Goal: Task Accomplishment & Management: Complete application form

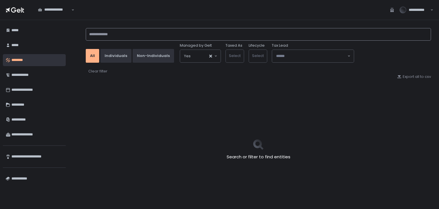
click at [120, 29] on input at bounding box center [258, 34] width 345 height 13
click at [142, 32] on input at bounding box center [258, 34] width 345 height 13
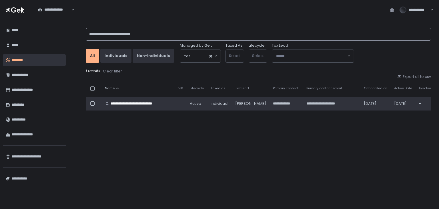
type input "**********"
click at [142, 101] on div "**********" at bounding box center [138, 103] width 55 height 5
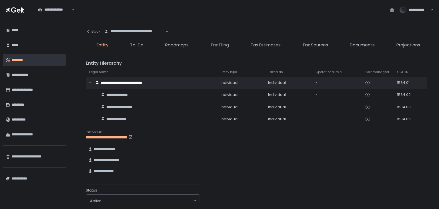
click at [215, 46] on span "Tax Filing" at bounding box center [219, 45] width 19 height 7
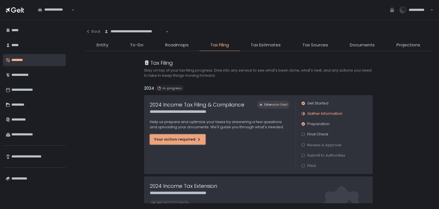
click at [173, 141] on div "Your action required" at bounding box center [177, 139] width 47 height 5
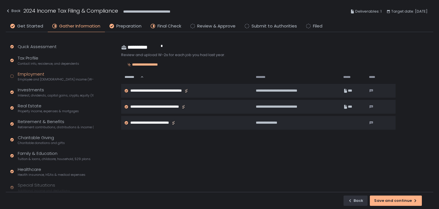
scroll to position [45, 0]
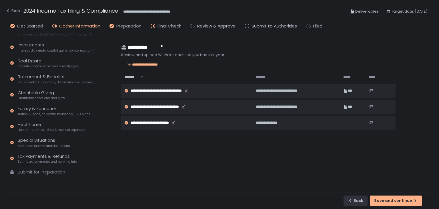
click at [123, 27] on span "Preparation" at bounding box center [128, 26] width 25 height 7
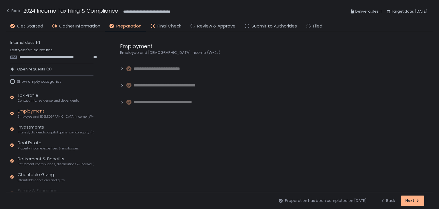
click at [155, 24] on li "Final Check" at bounding box center [166, 27] width 40 height 9
click at [405, 196] on button "Next" at bounding box center [412, 200] width 23 height 10
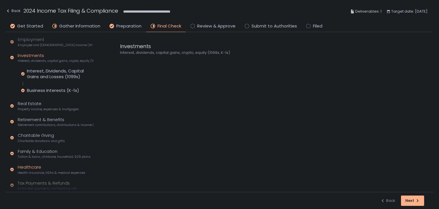
scroll to position [99, 0]
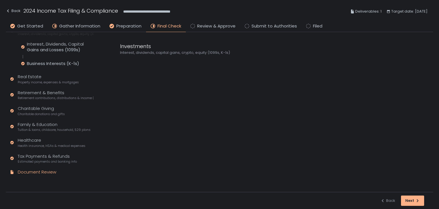
click at [47, 170] on div "Document Review" at bounding box center [37, 172] width 39 height 7
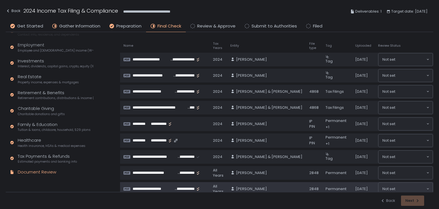
scroll to position [44, 0]
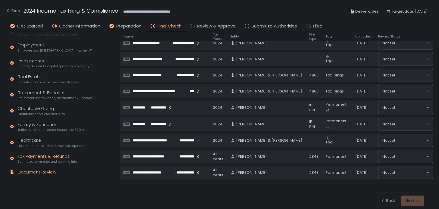
click at [42, 159] on span "Estimated payments and banking info" at bounding box center [47, 161] width 59 height 4
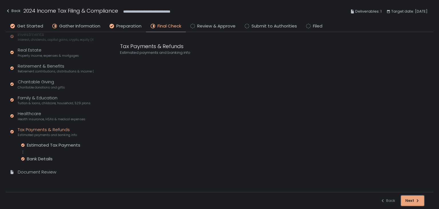
click at [420, 198] on button "Next" at bounding box center [412, 200] width 23 height 10
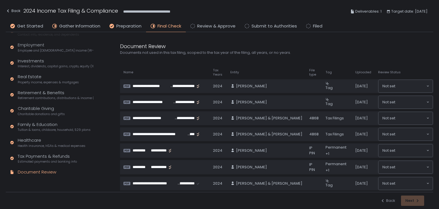
scroll to position [67, 0]
click at [420, 198] on div "Back Next" at bounding box center [403, 200] width 44 height 10
click at [416, 198] on div "Back Next" at bounding box center [403, 200] width 44 height 10
drag, startPoint x: 188, startPoint y: 10, endPoint x: 130, endPoint y: 10, distance: 57.5
click at [130, 10] on div "**********" at bounding box center [220, 11] width 428 height 21
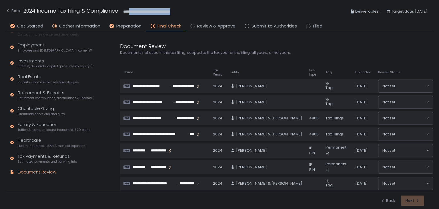
copy span "**********"
click at [17, 12] on div "Back" at bounding box center [13, 10] width 15 height 7
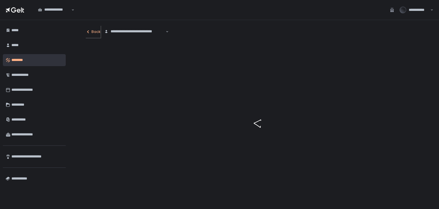
click at [94, 32] on div "Back" at bounding box center [93, 31] width 15 height 5
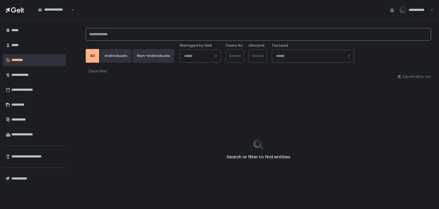
click at [109, 33] on input at bounding box center [258, 34] width 345 height 13
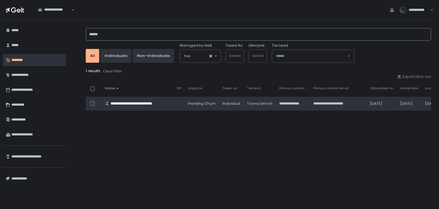
type input "******"
click at [146, 104] on div "**********" at bounding box center [137, 103] width 53 height 5
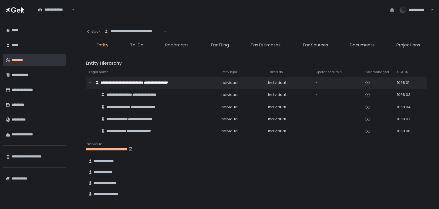
click at [170, 43] on span "Roadmaps" at bounding box center [176, 45] width 23 height 7
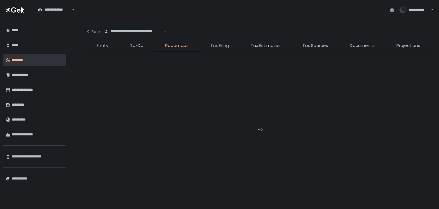
click at [220, 43] on span "Tax Filing" at bounding box center [219, 45] width 19 height 7
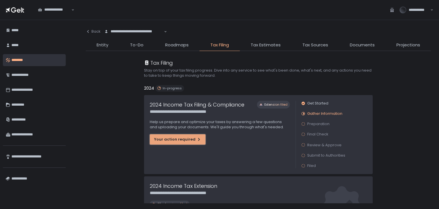
click at [182, 138] on div "Your action required" at bounding box center [177, 139] width 47 height 5
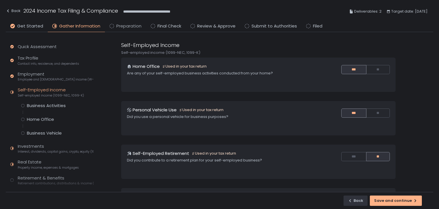
click at [120, 28] on span "Preparation" at bounding box center [128, 26] width 25 height 7
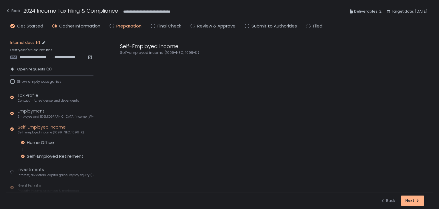
click at [24, 41] on link "Internal docs" at bounding box center [25, 42] width 31 height 5
click at [261, 131] on div "Self-Employed Income Self-employed income (1099-NEC, 1099-K)" at bounding box center [271, 112] width 325 height 160
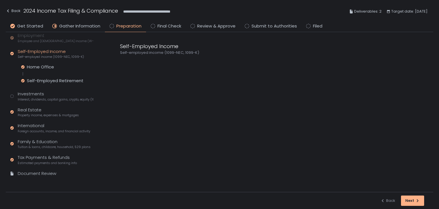
scroll to position [77, 0]
click at [33, 92] on div "Investments Interest, dividends, capital gains, crypto, equity (1099s, K-1s)" at bounding box center [56, 94] width 76 height 11
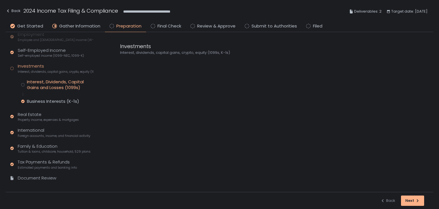
click at [39, 85] on div "Interest, Dividends, Capital Gains and Losses (1099s)" at bounding box center [60, 84] width 67 height 11
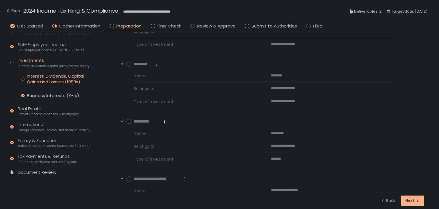
scroll to position [154, 0]
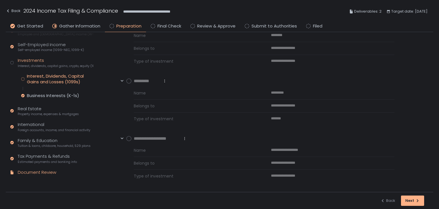
click at [46, 172] on div "Document Review" at bounding box center [37, 172] width 39 height 7
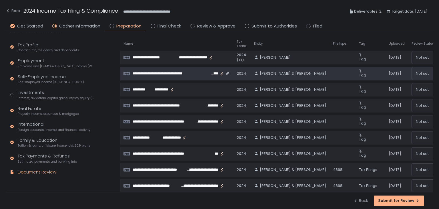
scroll to position [57, 0]
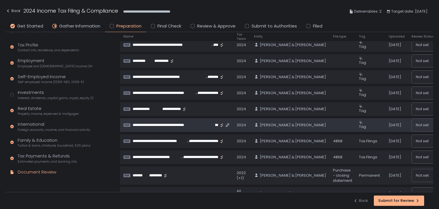
click at [330, 122] on td at bounding box center [343, 125] width 26 height 14
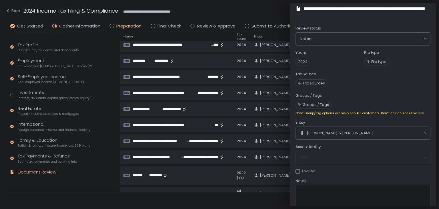
click at [258, 16] on div "**********" at bounding box center [220, 11] width 428 height 21
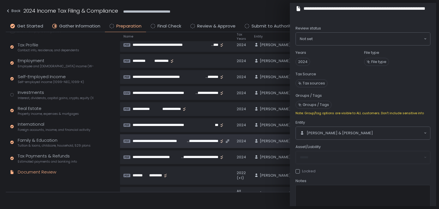
click at [165, 138] on span "**********" at bounding box center [160, 140] width 54 height 5
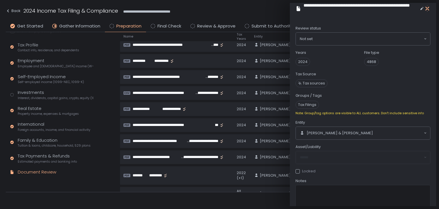
click at [427, 10] on icon "button" at bounding box center [428, 9] width 6 height 6
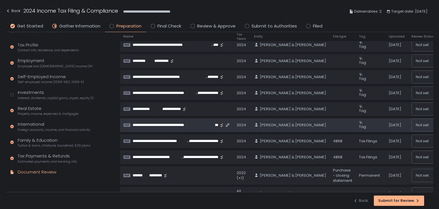
click at [163, 124] on span "**********" at bounding box center [174, 124] width 83 height 5
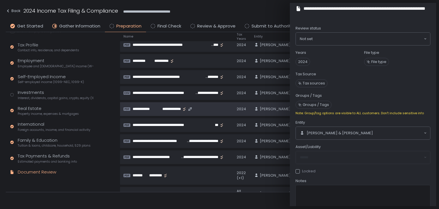
click at [142, 108] on span "**********" at bounding box center [145, 108] width 25 height 5
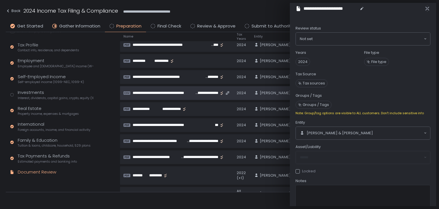
click at [148, 92] on span "**********" at bounding box center [164, 92] width 62 height 5
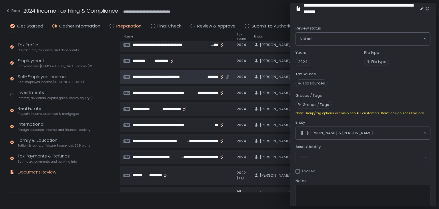
click at [156, 77] on span "**********" at bounding box center [169, 76] width 72 height 5
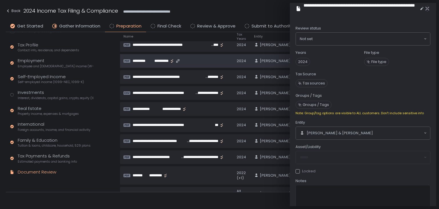
click at [153, 59] on span "**********" at bounding box center [160, 60] width 17 height 5
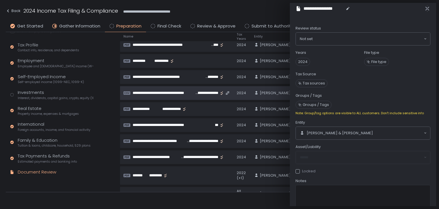
scroll to position [29, 0]
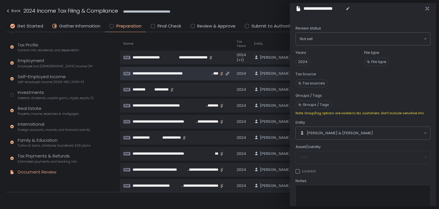
click at [159, 73] on span "**********" at bounding box center [172, 73] width 78 height 5
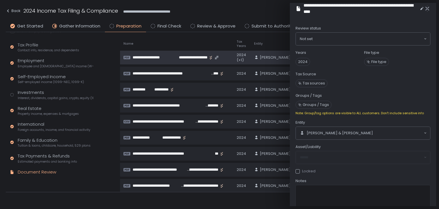
click at [162, 56] on span "**********" at bounding box center [152, 57] width 38 height 5
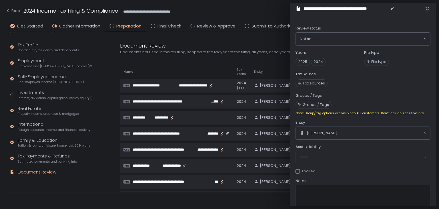
scroll to position [0, 0]
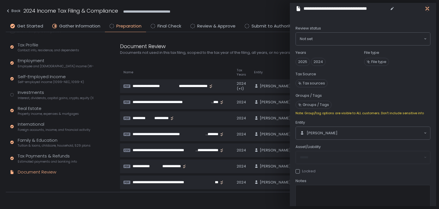
click at [429, 9] on icon "button" at bounding box center [428, 9] width 6 height 6
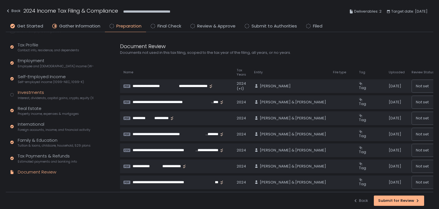
click at [29, 96] on span "Interest, dividends, capital gains, crypto, equity (1099s, K-1s)" at bounding box center [56, 98] width 76 height 4
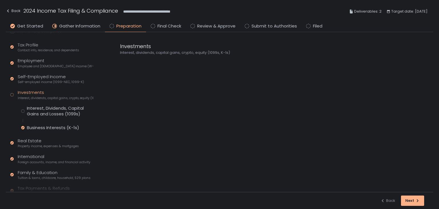
scroll to position [82, 0]
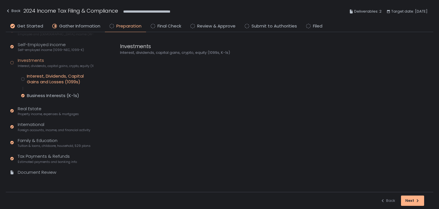
click at [48, 80] on div "Interest, Dividends, Capital Gains and Losses (1099s)" at bounding box center [60, 78] width 67 height 11
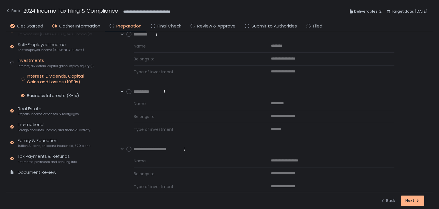
scroll to position [154, 0]
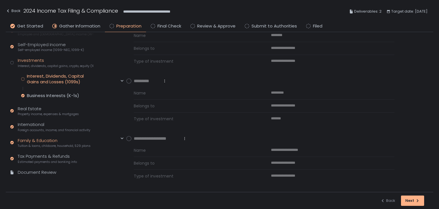
click at [40, 140] on div "Family & Education Tuition & loans, childcare, household, 529 plans" at bounding box center [54, 142] width 73 height 11
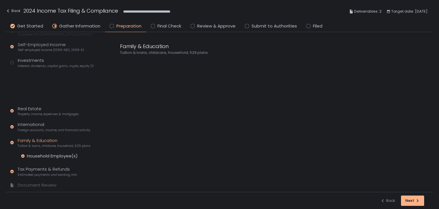
scroll to position [63, 0]
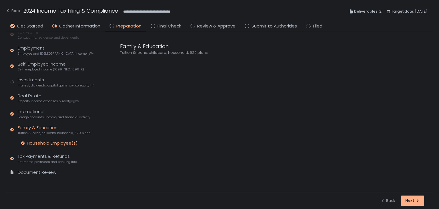
click at [43, 141] on div "Household Employee(s)" at bounding box center [52, 143] width 51 height 6
click at [34, 110] on div "International Foreign accounts, income, and financial activity" at bounding box center [54, 113] width 73 height 11
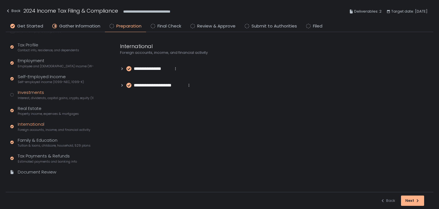
click at [39, 93] on div "Investments Interest, dividends, capital gains, crypto, equity (1099s, K-1s)" at bounding box center [56, 94] width 76 height 11
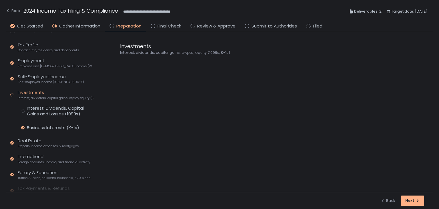
scroll to position [82, 0]
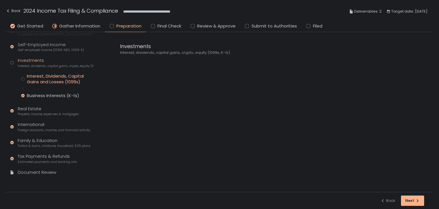
click at [45, 77] on div "Interest, Dividends, Capital Gains and Losses (1099s)" at bounding box center [60, 78] width 67 height 11
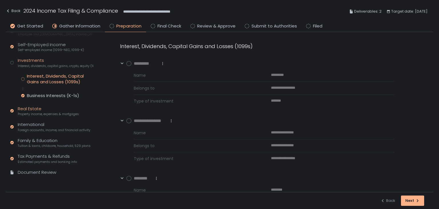
click at [40, 108] on div "Real Estate Property income, expenses & mortgages" at bounding box center [48, 111] width 61 height 11
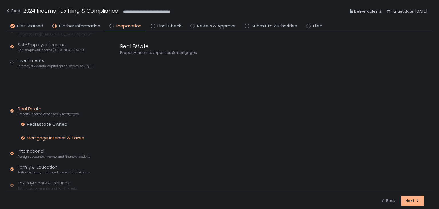
scroll to position [77, 0]
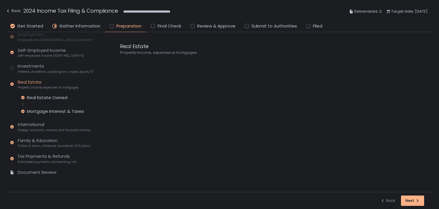
click at [43, 91] on div "Tax Profile Contact info, residence, and dependents Employment Employee and sel…" at bounding box center [51, 97] width 83 height 165
click at [61, 110] on div "Mortgage Interest & Taxes" at bounding box center [55, 111] width 57 height 6
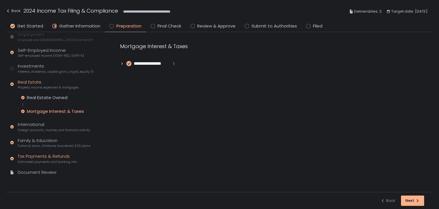
click at [44, 154] on div "Tax Payments & Refunds Estimated payments and banking info" at bounding box center [47, 158] width 59 height 11
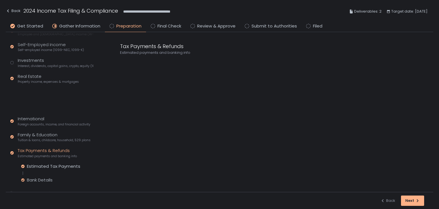
scroll to position [77, 0]
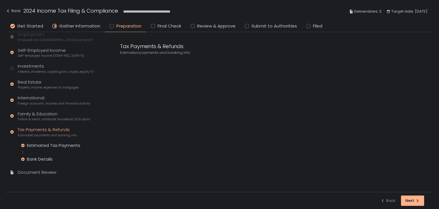
click at [47, 121] on div "Tax Profile Contact info, residence, and dependents Employment Employee and sel…" at bounding box center [51, 97] width 83 height 165
click at [47, 118] on span "Tuition & loans, childcare, household, 529 plans" at bounding box center [54, 119] width 73 height 4
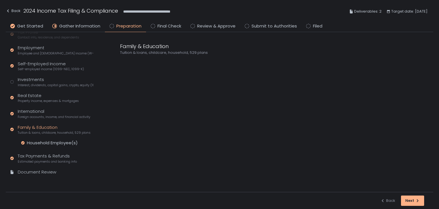
scroll to position [63, 0]
click at [45, 143] on div "Household Employee(s)" at bounding box center [52, 143] width 51 height 6
click at [121, 65] on icon at bounding box center [122, 63] width 4 height 4
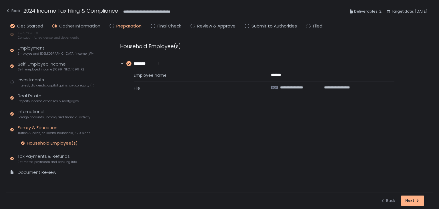
click at [73, 23] on span "Gather Information" at bounding box center [79, 26] width 41 height 7
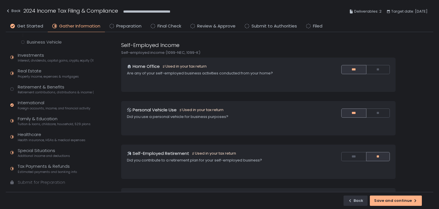
scroll to position [101, 0]
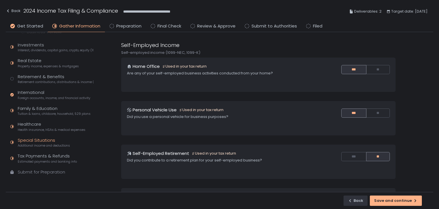
click at [39, 140] on div "Special Situations Additional income and deductions" at bounding box center [44, 142] width 52 height 11
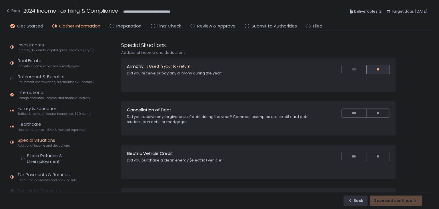
scroll to position [61, 0]
click at [38, 156] on div "State Refunds & Unemployment" at bounding box center [60, 158] width 67 height 11
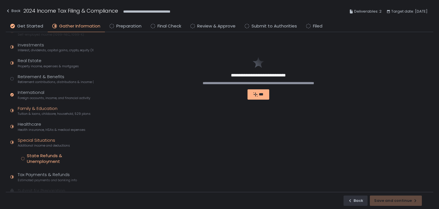
click at [35, 115] on span "Tuition & loans, childcare, household, 529 plans" at bounding box center [54, 114] width 73 height 4
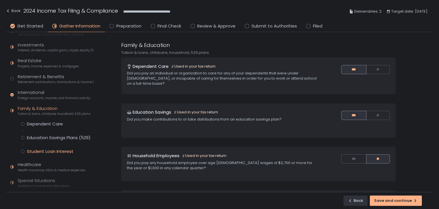
click at [45, 152] on div "Student Loan Interest" at bounding box center [50, 151] width 47 height 6
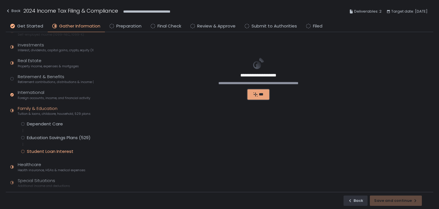
click at [257, 93] on div "***" at bounding box center [258, 94] width 13 height 5
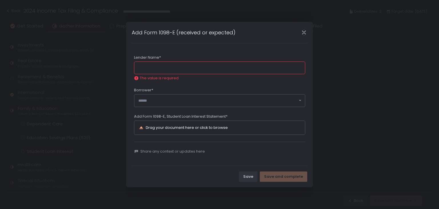
click at [142, 44] on div "**********" at bounding box center [220, 104] width 176 height 122
click at [149, 67] on input "Lender Name*" at bounding box center [219, 67] width 171 height 13
paste input "**********"
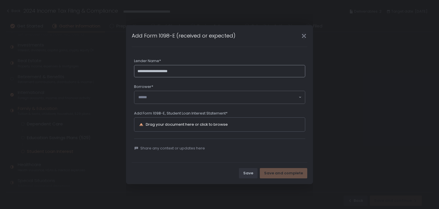
type input "**********"
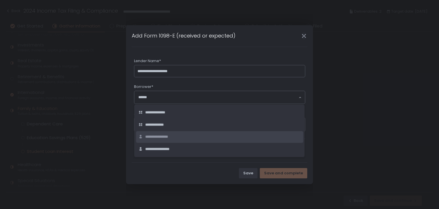
click at [170, 136] on span "**********" at bounding box center [159, 136] width 29 height 5
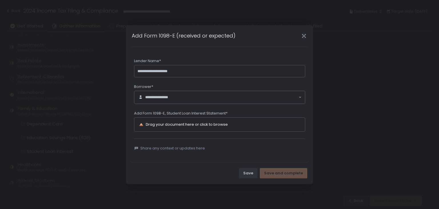
drag, startPoint x: 176, startPoint y: 125, endPoint x: 180, endPoint y: 132, distance: 7.8
click at [180, 132] on div "**********" at bounding box center [219, 104] width 171 height 92
click at [180, 122] on div "Drag your document here or click to browse" at bounding box center [187, 124] width 82 height 4
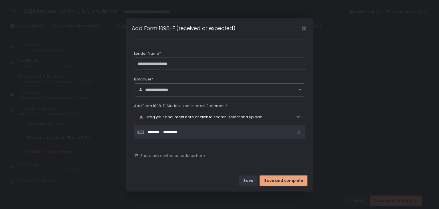
click at [287, 179] on div "Save and complete" at bounding box center [283, 180] width 39 height 5
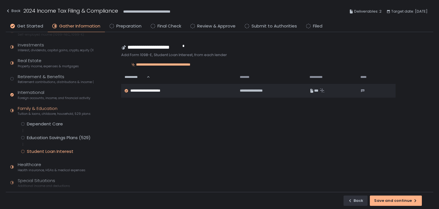
click at [124, 22] on div "**********" at bounding box center [220, 11] width 428 height 23
click at [122, 26] on span "Preparation" at bounding box center [128, 26] width 25 height 7
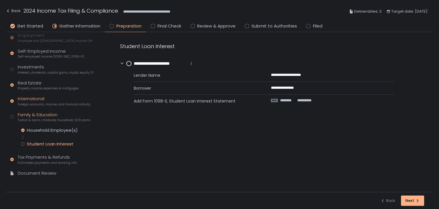
scroll to position [77, 0]
click at [42, 170] on div "Document Review" at bounding box center [37, 172] width 39 height 7
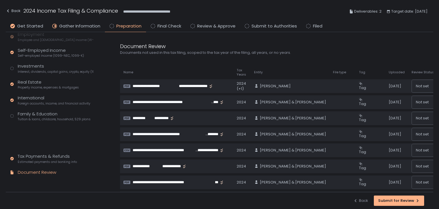
scroll to position [50, 0]
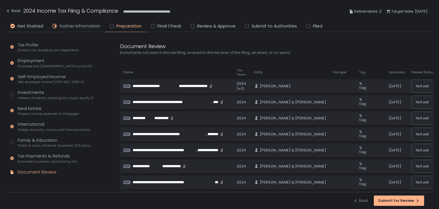
click at [73, 27] on span "Gather Information" at bounding box center [79, 26] width 41 height 7
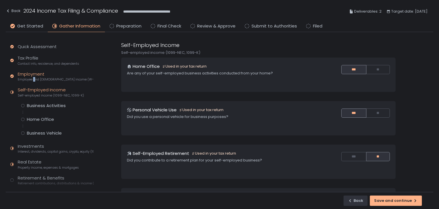
click at [35, 78] on span "Employee and [DEMOGRAPHIC_DATA] income (W-2s)" at bounding box center [56, 79] width 76 height 4
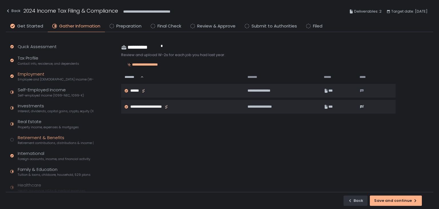
click at [32, 142] on span "Retirement contributions, distributions & income (1099-R, 5498)" at bounding box center [56, 143] width 76 height 4
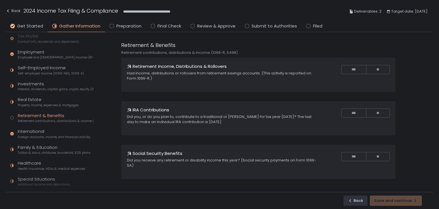
scroll to position [61, 0]
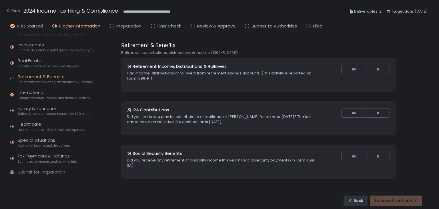
click at [129, 25] on span "Preparation" at bounding box center [128, 26] width 25 height 7
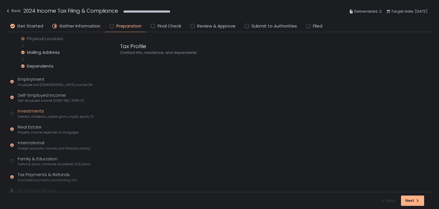
click at [47, 112] on div "Investments Interest, dividends, capital gains, crypto, equity (1099s, K-1s)" at bounding box center [56, 113] width 76 height 11
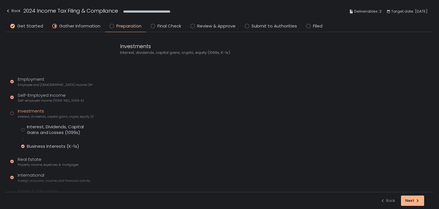
scroll to position [31, 0]
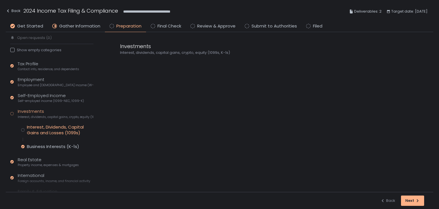
click at [54, 126] on div "Interest, Dividends, Capital Gains and Losses (1099s)" at bounding box center [60, 129] width 67 height 11
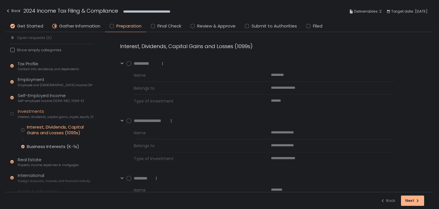
click at [131, 62] on icon at bounding box center [128, 63] width 5 height 5
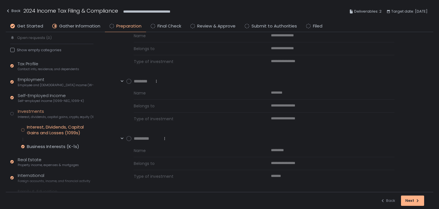
scroll to position [57, 0]
click at [127, 79] on circle at bounding box center [129, 80] width 5 height 5
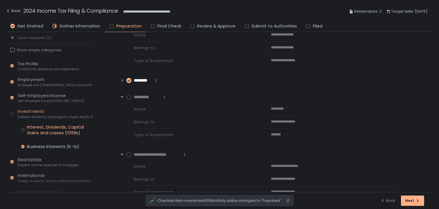
click at [128, 95] on icon at bounding box center [128, 96] width 5 height 5
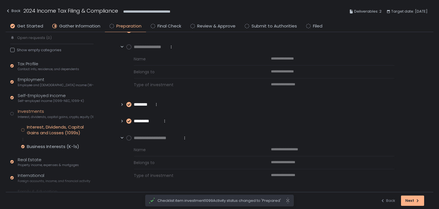
scroll to position [0, 0]
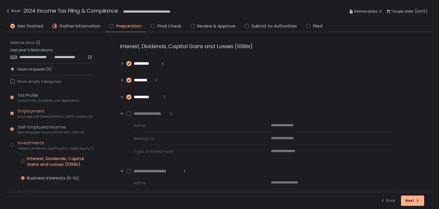
scroll to position [98, 0]
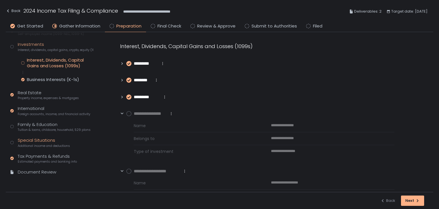
click at [43, 141] on div "Special Situations Additional income and deductions" at bounding box center [44, 142] width 52 height 11
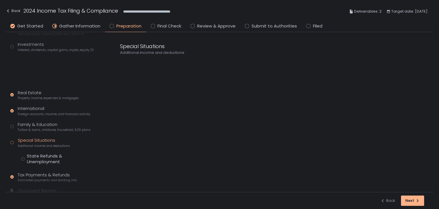
scroll to position [85, 0]
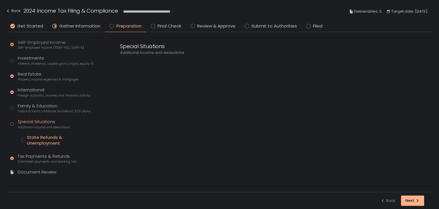
click at [45, 141] on div "State Refunds & Unemployment" at bounding box center [60, 139] width 67 height 11
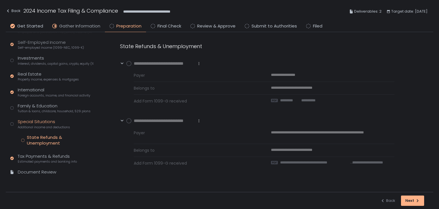
click at [91, 27] on span "Gather Information" at bounding box center [79, 26] width 41 height 7
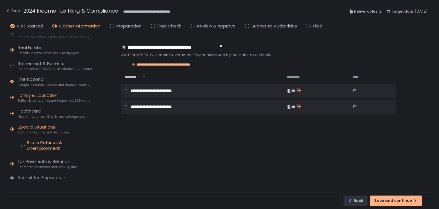
scroll to position [79, 0]
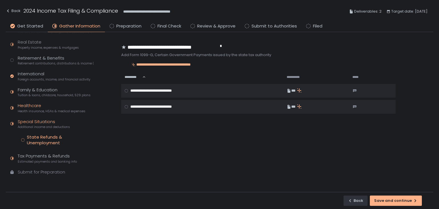
click at [31, 104] on div "Healthcare Health insurance, HSAs & medical expenses" at bounding box center [52, 107] width 68 height 11
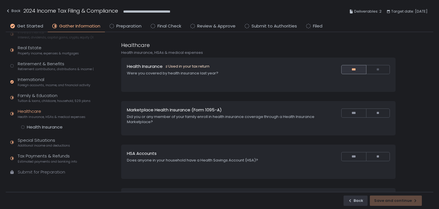
scroll to position [74, 0]
click at [41, 97] on div "Family & Education Tuition & loans, childcare, household, 529 plans" at bounding box center [54, 97] width 73 height 11
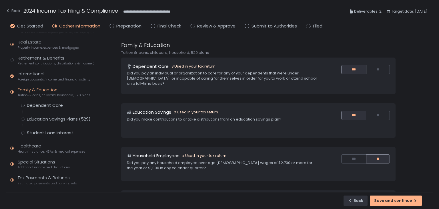
scroll to position [51, 0]
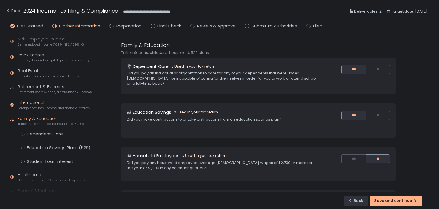
click at [40, 109] on span "Foreign accounts, income, and financial activity" at bounding box center [54, 108] width 73 height 4
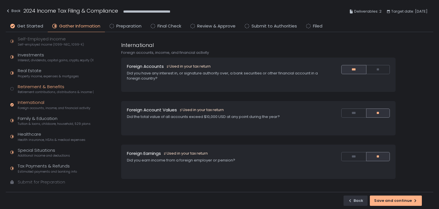
click at [39, 90] on span "Retirement contributions, distributions & income (1099-R, 5498)" at bounding box center [56, 92] width 76 height 4
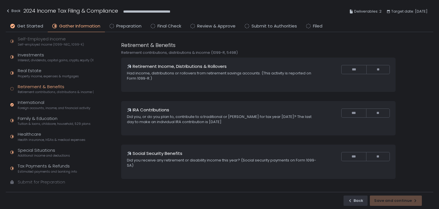
click at [34, 67] on div "Quick Assessment Tax Profile Contact info, residence, and dependents Employment…" at bounding box center [51, 91] width 90 height 221
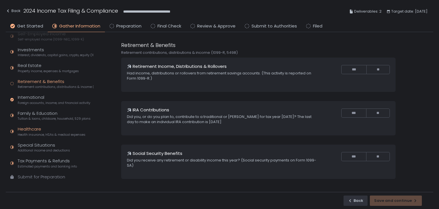
scroll to position [61, 0]
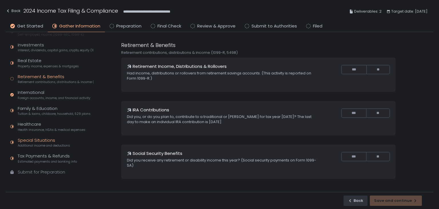
click at [30, 139] on div "Special Situations Additional income and deductions" at bounding box center [44, 142] width 52 height 11
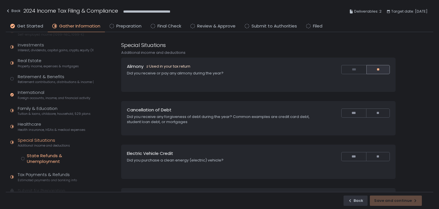
click at [38, 157] on div "State Refunds & Unemployment" at bounding box center [60, 158] width 67 height 11
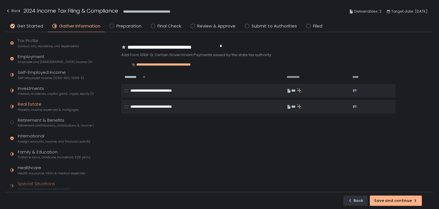
scroll to position [4, 0]
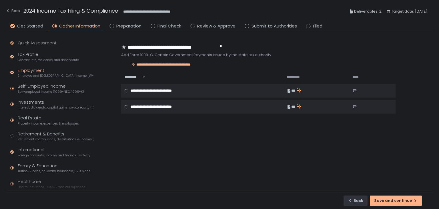
click at [34, 73] on span "Employee and [DEMOGRAPHIC_DATA] income (W-2s)" at bounding box center [56, 75] width 76 height 4
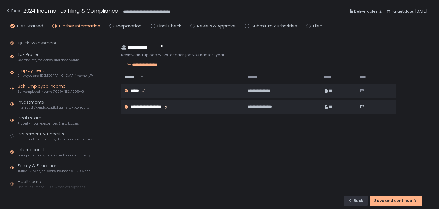
click at [31, 87] on div "Self-Employed Income Self-employed income (1099-NEC, 1099-K)" at bounding box center [51, 88] width 66 height 11
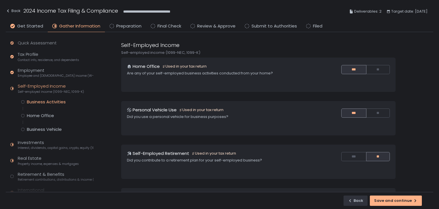
click at [41, 100] on div "Business Activities" at bounding box center [46, 102] width 39 height 6
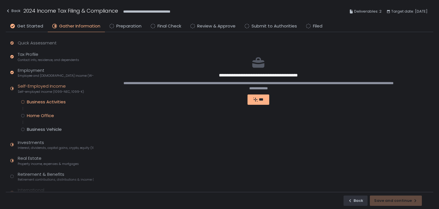
click at [41, 113] on div "Home Office" at bounding box center [40, 116] width 27 height 6
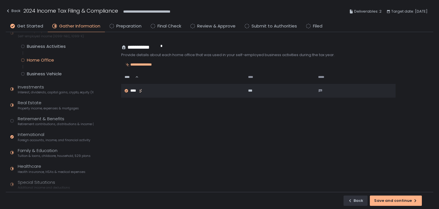
scroll to position [61, 0]
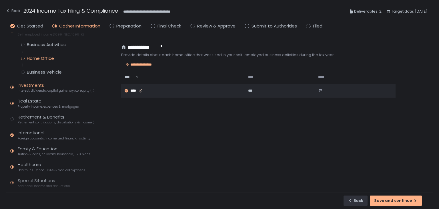
click at [40, 88] on span "Interest, dividends, capital gains, crypto, equity (1099s, K-1s)" at bounding box center [56, 90] width 76 height 4
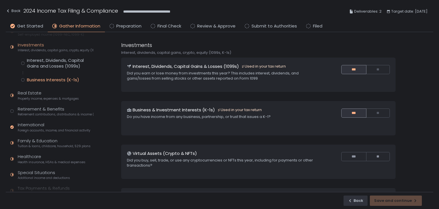
click at [41, 77] on div "Business Interests (K-1s)" at bounding box center [53, 80] width 52 height 6
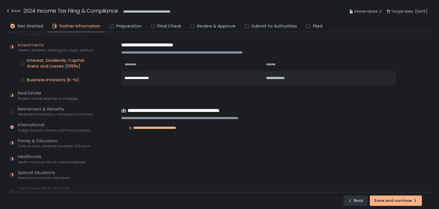
click at [46, 61] on div "Interest, Dividends, Capital Gains and Losses (1099s)" at bounding box center [60, 62] width 67 height 11
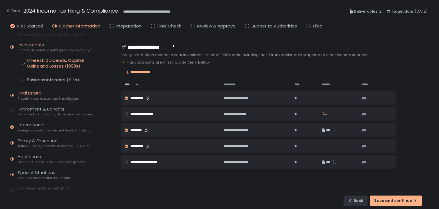
click at [38, 94] on div "Real Estate Property income, expenses & mortgages" at bounding box center [48, 95] width 61 height 11
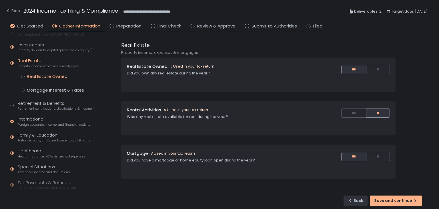
click at [45, 78] on div "Real Estate Owned" at bounding box center [47, 76] width 41 height 6
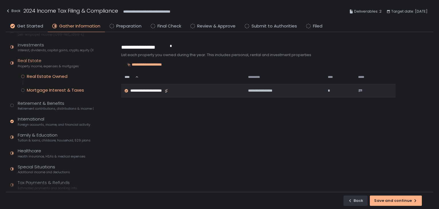
click at [44, 87] on div "Mortgage Interest & Taxes" at bounding box center [55, 90] width 57 height 6
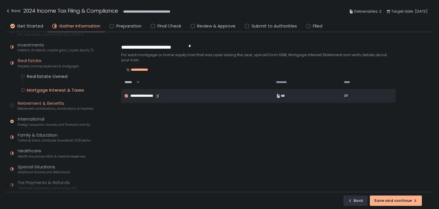
click at [42, 108] on span "Retirement contributions, distributions & income (1099-R, 5498)" at bounding box center [56, 108] width 76 height 4
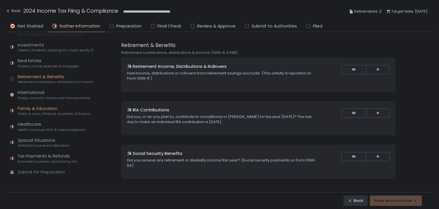
click at [41, 110] on div "Family & Education Tuition & loans, childcare, household, 529 plans" at bounding box center [54, 110] width 73 height 11
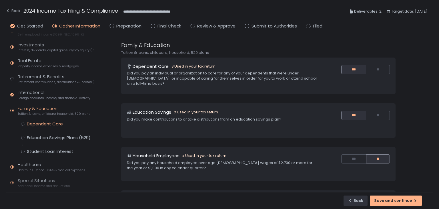
click at [40, 124] on div "Dependent Care" at bounding box center [45, 124] width 36 height 6
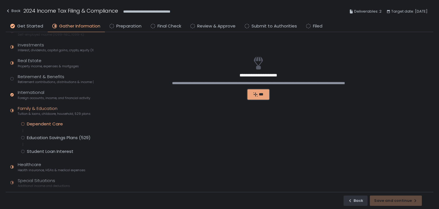
click at [266, 96] on button "***" at bounding box center [259, 94] width 22 height 10
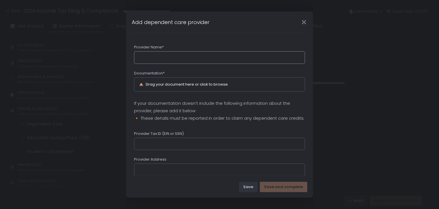
click at [191, 57] on input "Provider Name*" at bounding box center [219, 57] width 171 height 13
type input "**********"
click at [194, 79] on div "Drag your document here or click to browse" at bounding box center [219, 84] width 161 height 14
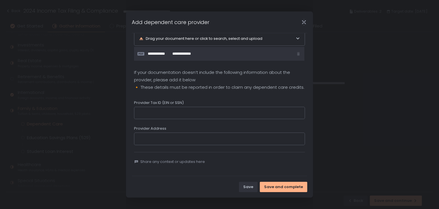
scroll to position [52, 0]
click at [281, 184] on div "Save and complete" at bounding box center [283, 186] width 39 height 5
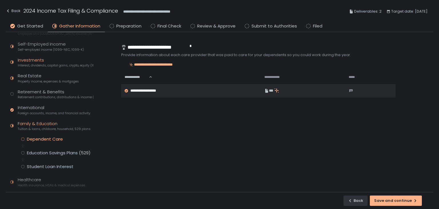
scroll to position [32, 0]
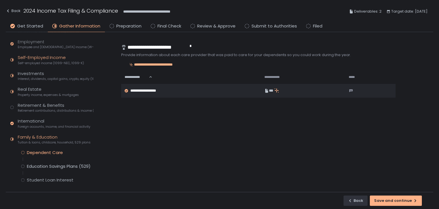
click at [38, 63] on span "Self-employed income (1099-NEC, 1099-K)" at bounding box center [51, 63] width 66 height 4
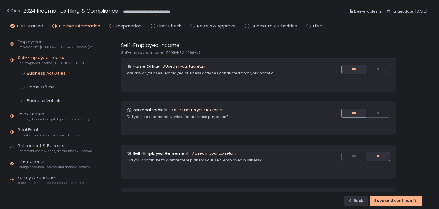
click at [44, 72] on div "Business Activities" at bounding box center [46, 73] width 39 height 6
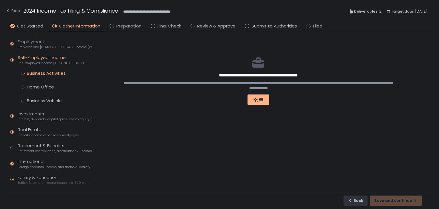
click at [128, 25] on span "Preparation" at bounding box center [128, 26] width 25 height 7
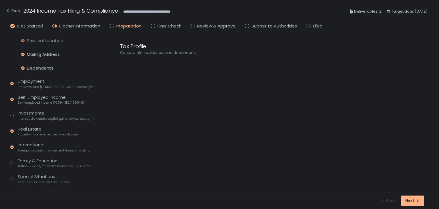
scroll to position [86, 0]
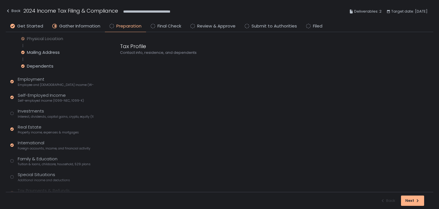
click at [40, 91] on div "Tax Profile Contact info, residence, and dependents Personal Information Physic…" at bounding box center [51, 110] width 83 height 208
click at [40, 94] on div "Self-Employed Income Self-employed income (1099-NEC, 1099-K)" at bounding box center [51, 97] width 66 height 11
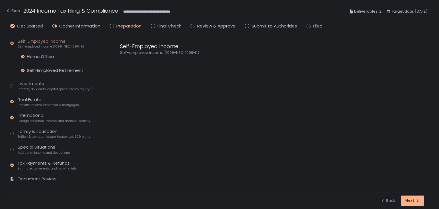
scroll to position [31, 0]
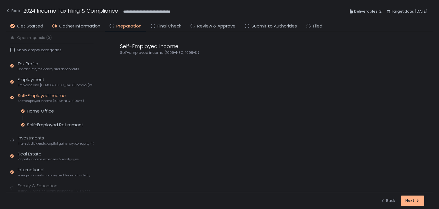
click at [49, 128] on div "Tax Profile Contact info, residence, and dependents Employment Employee and [DE…" at bounding box center [51, 151] width 83 height 181
click at [52, 124] on div "Self-Employed Retirement" at bounding box center [55, 125] width 57 height 6
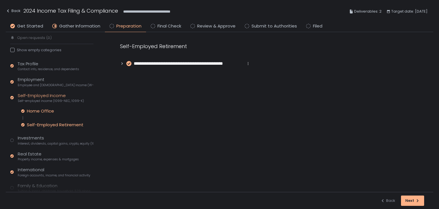
click at [51, 111] on div "Home Office" at bounding box center [40, 111] width 27 height 6
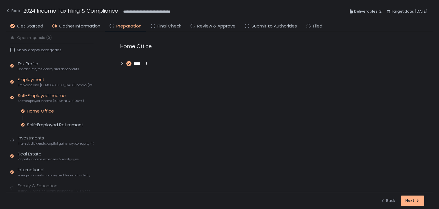
click at [31, 85] on span "Employee and [DEMOGRAPHIC_DATA] income (W-2s)" at bounding box center [56, 85] width 76 height 4
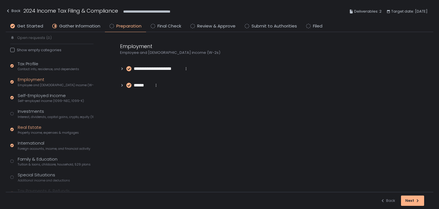
click at [42, 127] on div "Real Estate Property income, expenses & mortgages" at bounding box center [48, 129] width 61 height 11
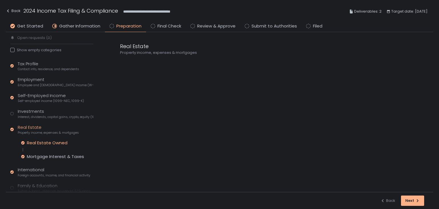
click at [44, 141] on div "Real Estate Owned" at bounding box center [47, 143] width 41 height 6
click at [50, 155] on div "Mortgage Interest & Taxes" at bounding box center [55, 157] width 57 height 6
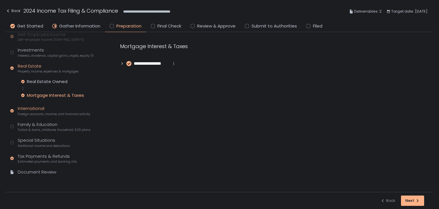
click at [37, 110] on div "International Foreign accounts, income, and financial activity" at bounding box center [54, 110] width 73 height 11
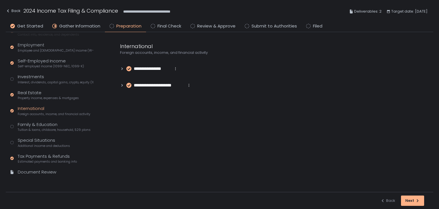
scroll to position [66, 0]
click at [38, 127] on div "Family & Education Tuition & loans, childcare, household, 529 plans" at bounding box center [54, 126] width 73 height 11
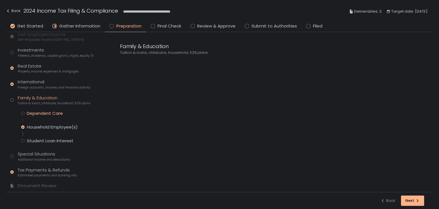
click at [47, 111] on div "Dependent Care" at bounding box center [45, 113] width 36 height 6
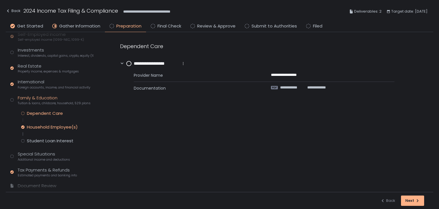
click at [47, 128] on div "Household Employee(s)" at bounding box center [52, 127] width 51 height 6
click at [46, 142] on div "Student Loan Interest" at bounding box center [50, 141] width 47 height 6
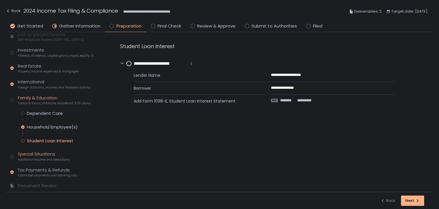
click at [45, 157] on span "Additional income and deductions" at bounding box center [44, 159] width 52 height 4
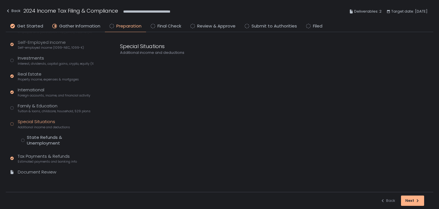
scroll to position [85, 0]
click at [44, 136] on div "State Refunds & Unemployment" at bounding box center [60, 139] width 67 height 11
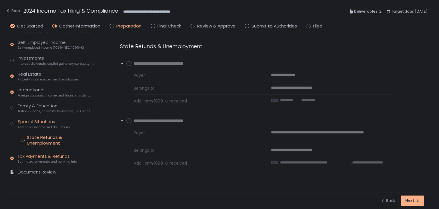
click at [43, 159] on span "Estimated payments and banking info" at bounding box center [47, 161] width 59 height 4
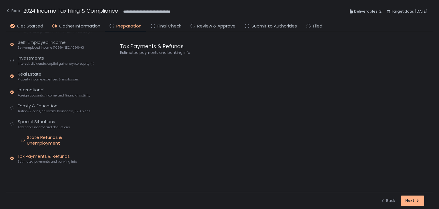
scroll to position [93, 0]
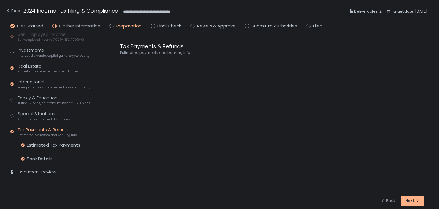
click at [72, 23] on span "Gather Information" at bounding box center [79, 26] width 41 height 7
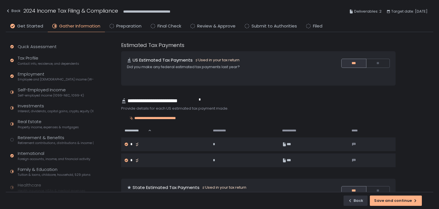
click at [34, 100] on div "Quick Assessment Tax Profile Contact info, residence, and dependents Employment…" at bounding box center [51, 155] width 90 height 247
click at [35, 94] on span "Self-employed income (1099-NEC, 1099-K)" at bounding box center [51, 95] width 66 height 4
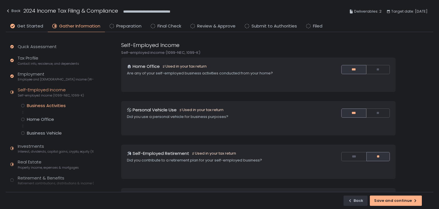
click at [54, 106] on div "Business Activities" at bounding box center [46, 106] width 39 height 6
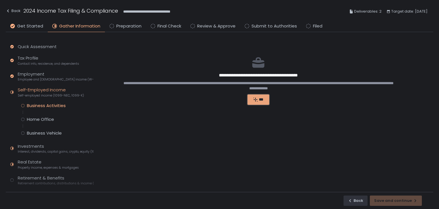
click at [261, 100] on div "***" at bounding box center [258, 99] width 13 height 5
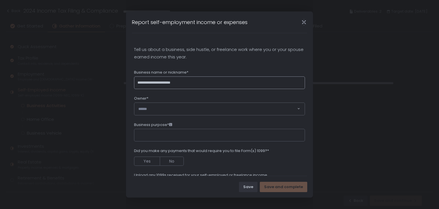
type input "**********"
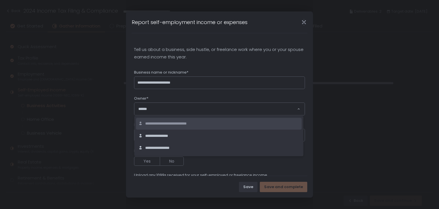
click at [162, 126] on span "**********" at bounding box center [171, 123] width 53 height 5
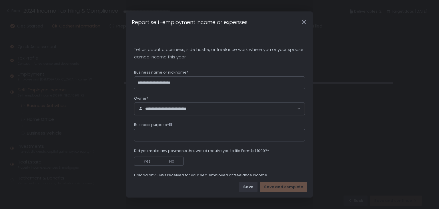
scroll to position [29, 0]
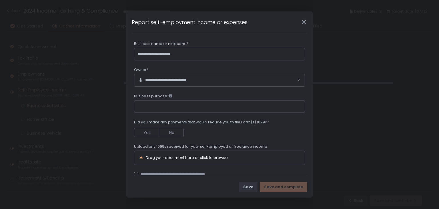
click at [173, 116] on div "**********" at bounding box center [219, 110] width 171 height 188
click at [175, 108] on input "Business purpose*" at bounding box center [219, 106] width 171 height 13
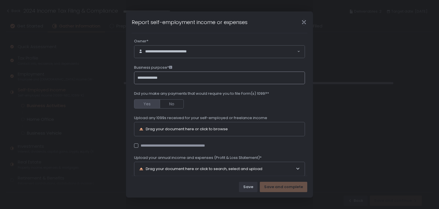
scroll to position [86, 0]
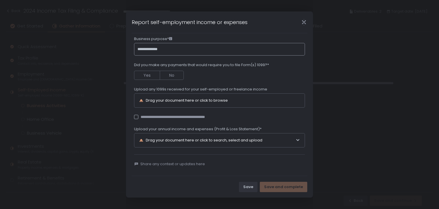
type input "**********"
click at [180, 98] on div "Drag your document here or click to browse" at bounding box center [187, 100] width 82 height 4
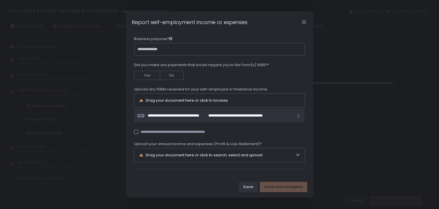
click at [179, 98] on div "Drag your document here or click to browse" at bounding box center [187, 100] width 82 height 4
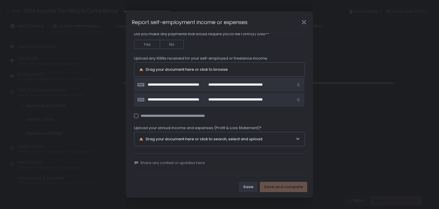
scroll to position [117, 0]
click at [296, 83] on span at bounding box center [298, 84] width 5 height 5
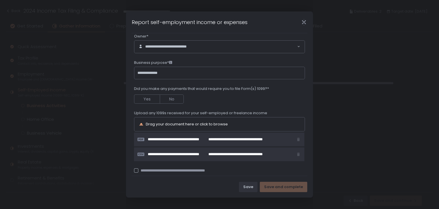
scroll to position [59, 0]
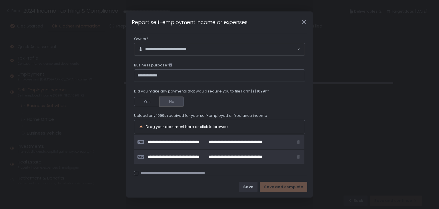
click at [174, 101] on button "No" at bounding box center [172, 101] width 24 height 9
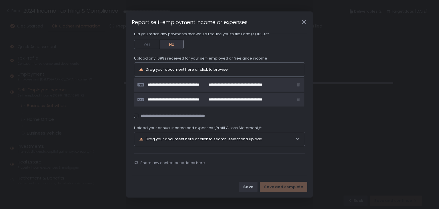
click at [162, 114] on div "**********" at bounding box center [183, 115] width 98 height 5
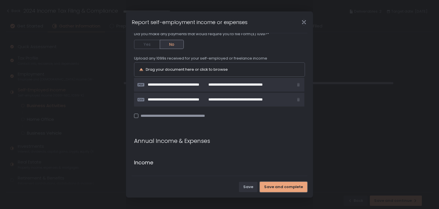
click at [276, 186] on div "Save and complete" at bounding box center [283, 186] width 39 height 5
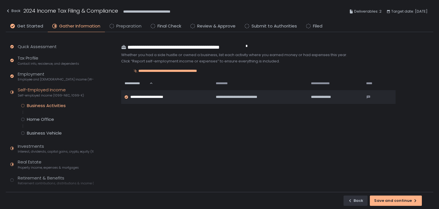
click at [128, 26] on span "Preparation" at bounding box center [128, 26] width 25 height 7
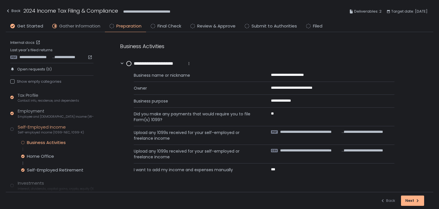
click at [86, 27] on span "Gather Information" at bounding box center [79, 26] width 41 height 7
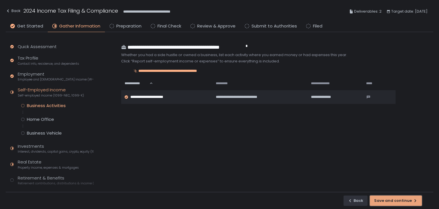
click at [389, 198] on div "Save and continue" at bounding box center [395, 200] width 43 height 5
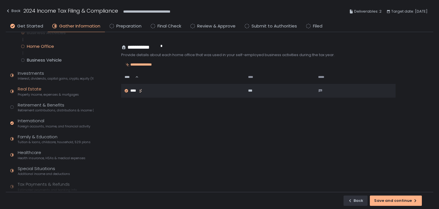
scroll to position [86, 0]
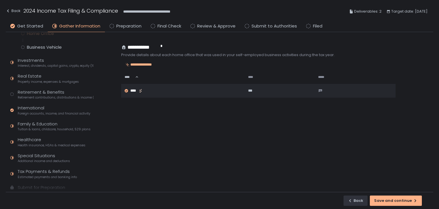
click at [113, 24] on li "Preparation" at bounding box center [125, 27] width 41 height 9
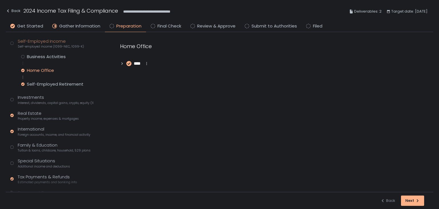
scroll to position [106, 0]
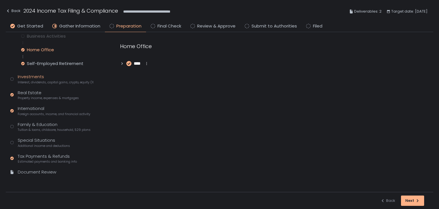
click at [37, 78] on div "Investments Interest, dividends, capital gains, crypto, equity (1099s, K-1s)" at bounding box center [56, 78] width 76 height 11
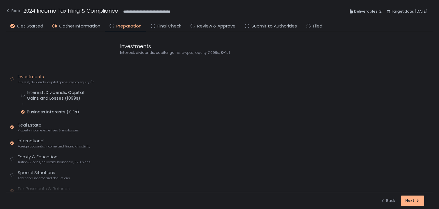
scroll to position [66, 0]
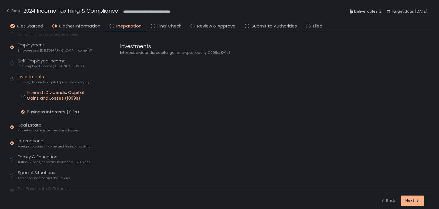
click at [39, 89] on div "Interest, Dividends, Capital Gains and Losses (1099s)" at bounding box center [60, 94] width 67 height 11
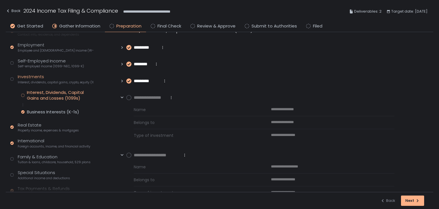
scroll to position [46, 0]
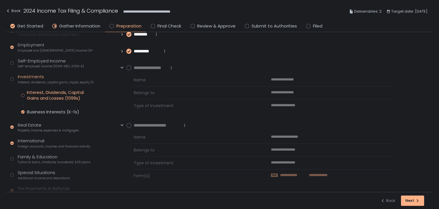
click at [311, 175] on span "**********" at bounding box center [316, 174] width 23 height 5
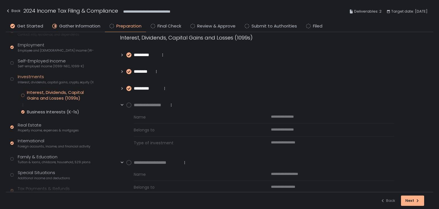
scroll to position [0, 0]
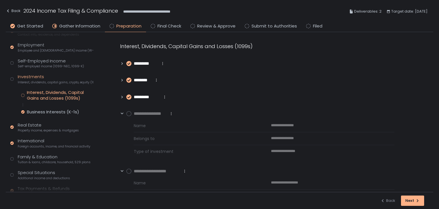
click at [128, 171] on circle at bounding box center [129, 171] width 5 height 5
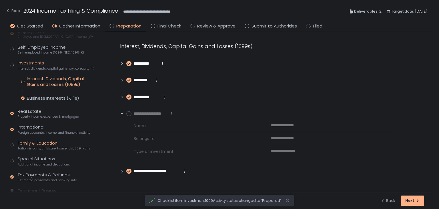
scroll to position [98, 0]
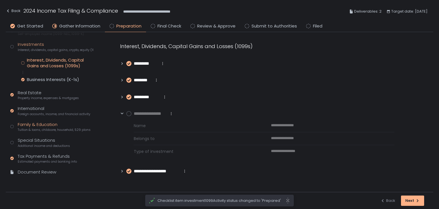
click at [39, 123] on div "Family & Education Tuition & loans, childcare, household, 529 plans" at bounding box center [54, 126] width 73 height 11
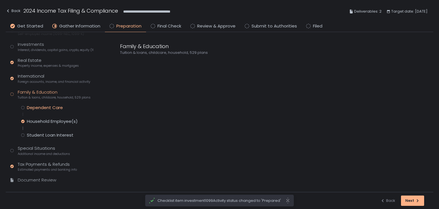
click at [48, 109] on div "Dependent Care" at bounding box center [45, 108] width 36 height 6
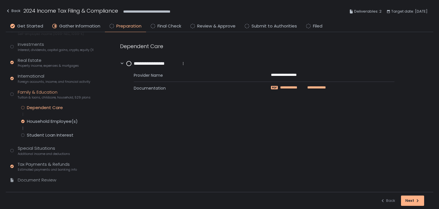
click at [293, 87] on span "**********" at bounding box center [292, 87] width 25 height 5
click at [130, 63] on circle at bounding box center [129, 63] width 5 height 5
click at [51, 120] on div "Household Employee(s)" at bounding box center [52, 121] width 51 height 6
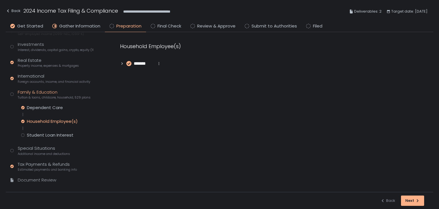
click at [51, 129] on div "Dependent Care Household Employee(s) Student Loan Interest" at bounding box center [57, 121] width 72 height 33
click at [58, 142] on div "Tax Profile Contact info, residence, and dependents Employment Employee and sel…" at bounding box center [51, 91] width 83 height 195
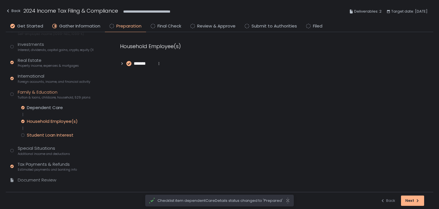
click at [60, 136] on div "Student Loan Interest" at bounding box center [50, 135] width 47 height 6
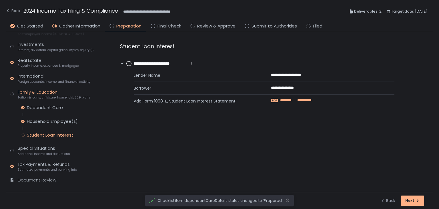
click at [284, 99] on span "*******" at bounding box center [287, 100] width 15 height 5
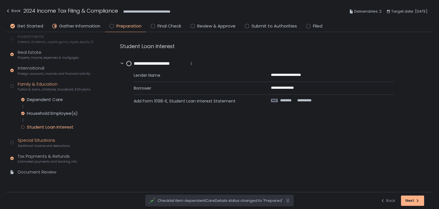
click at [33, 142] on div "Special Situations Additional income and deductions" at bounding box center [44, 142] width 52 height 11
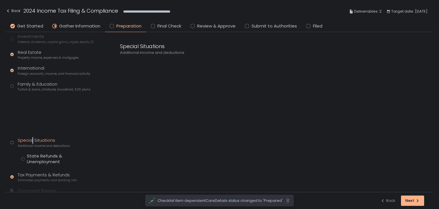
scroll to position [85, 0]
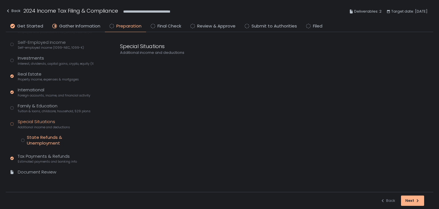
click at [41, 138] on div "State Refunds & Unemployment" at bounding box center [60, 139] width 67 height 11
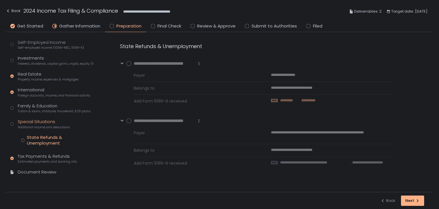
click at [303, 99] on span "**********" at bounding box center [307, 100] width 17 height 5
click at [292, 160] on span "**********" at bounding box center [315, 162] width 70 height 5
click at [129, 120] on circle at bounding box center [129, 120] width 5 height 5
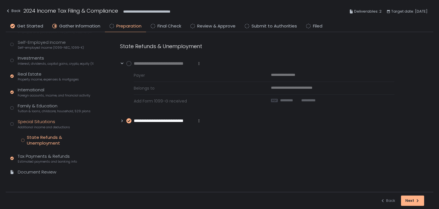
click at [128, 63] on circle at bounding box center [129, 63] width 5 height 5
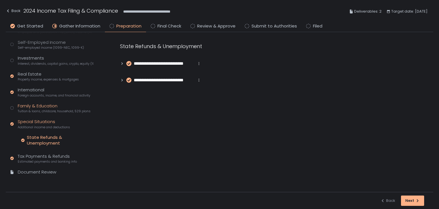
click at [34, 109] on span "Tuition & loans, childcare, household, 529 plans" at bounding box center [54, 111] width 73 height 4
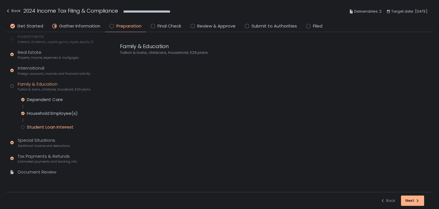
click at [47, 126] on div "Student Loan Interest" at bounding box center [50, 127] width 47 height 6
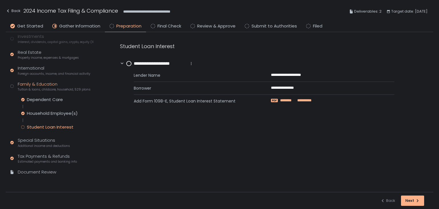
click at [288, 101] on span "*******" at bounding box center [287, 100] width 15 height 5
click at [128, 62] on circle at bounding box center [129, 63] width 5 height 5
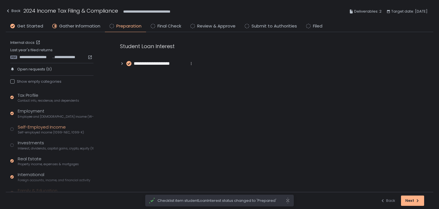
click at [52, 134] on span "Self-employed income (1099-NEC, 1099-K)" at bounding box center [51, 132] width 66 height 4
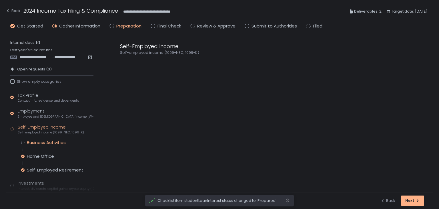
click at [64, 142] on div "Business Activities" at bounding box center [46, 143] width 39 height 6
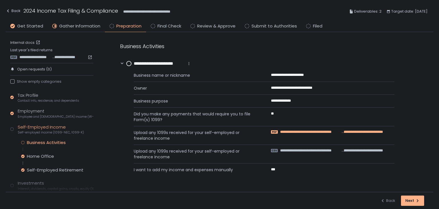
click at [316, 130] on span "**********" at bounding box center [310, 131] width 61 height 5
click at [129, 63] on circle at bounding box center [129, 63] width 5 height 5
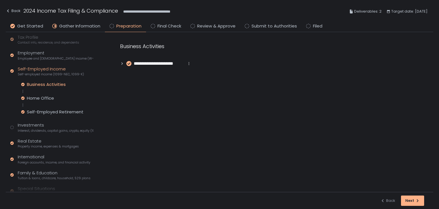
scroll to position [106, 0]
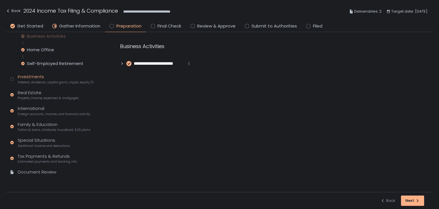
click at [34, 81] on span "Interest, dividends, capital gains, crypto, equity (1099s, K-1s)" at bounding box center [56, 82] width 76 height 4
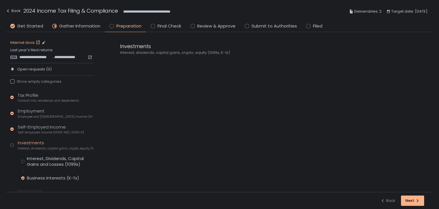
click at [31, 43] on link "Internal docs" at bounding box center [25, 42] width 31 height 5
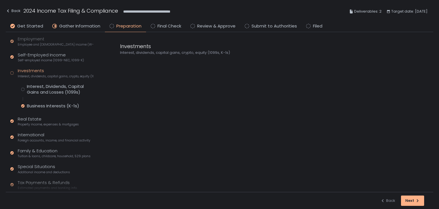
scroll to position [98, 0]
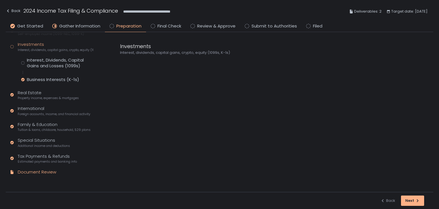
click at [36, 174] on div "Document Review" at bounding box center [37, 172] width 39 height 7
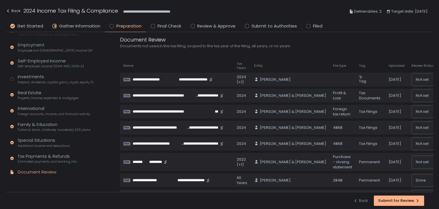
scroll to position [7, 0]
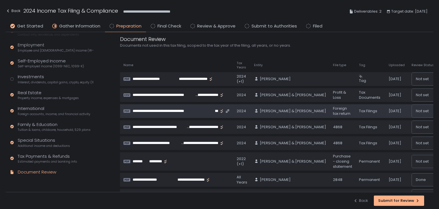
click at [192, 111] on span "**********" at bounding box center [174, 110] width 83 height 5
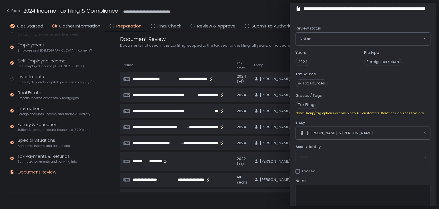
click at [391, 29] on div "Review status" at bounding box center [363, 29] width 135 height 7
click at [247, 7] on div "**********" at bounding box center [220, 11] width 428 height 21
click at [36, 76] on div "Investments Interest, dividends, capital gains, crypto, equity (1099s, K-1s)" at bounding box center [56, 78] width 76 height 11
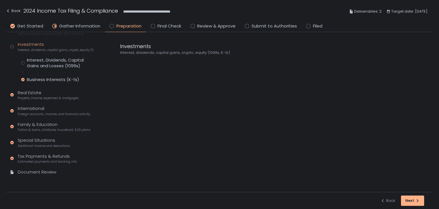
click at [49, 71] on div "Interest, Dividends, Capital Gains and Losses (1099s) Business Interests (K-1s)" at bounding box center [57, 69] width 72 height 25
click at [49, 79] on div "Business Interests (K-1s)" at bounding box center [53, 80] width 52 height 6
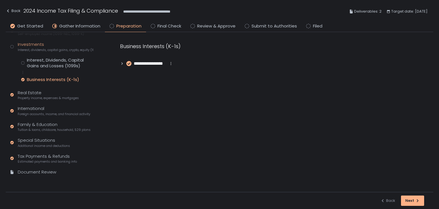
click at [123, 62] on icon at bounding box center [122, 63] width 4 height 4
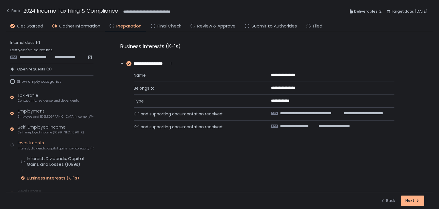
click at [30, 60] on div "**********" at bounding box center [51, 50] width 83 height 27
click at [37, 56] on span "**********" at bounding box center [35, 57] width 33 height 5
click at [25, 43] on link "Internal docs" at bounding box center [25, 42] width 31 height 5
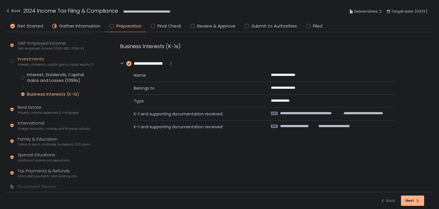
scroll to position [98, 0]
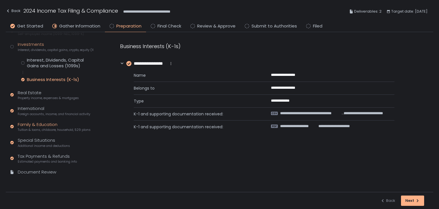
click at [44, 129] on span "Tuition & loans, childcare, household, 529 plans" at bounding box center [54, 130] width 73 height 4
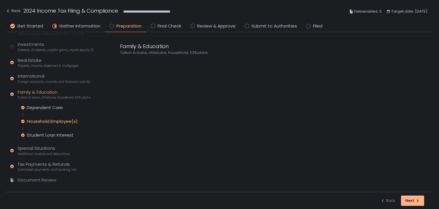
click at [43, 123] on div "Household Employee(s)" at bounding box center [52, 121] width 51 height 6
click at [53, 110] on div "Dependent Care" at bounding box center [45, 108] width 36 height 6
click at [120, 61] on div "**********" at bounding box center [152, 63] width 65 height 7
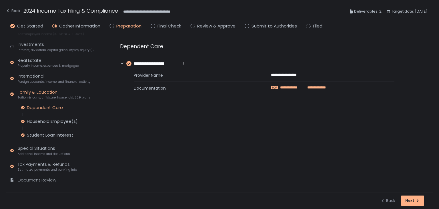
click at [288, 85] on span "**********" at bounding box center [292, 87] width 25 height 5
